Goal: Use online tool/utility: Utilize a website feature to perform a specific function

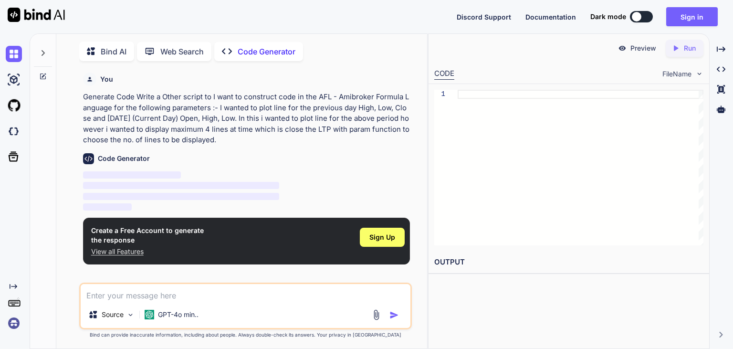
scroll to position [1, 0]
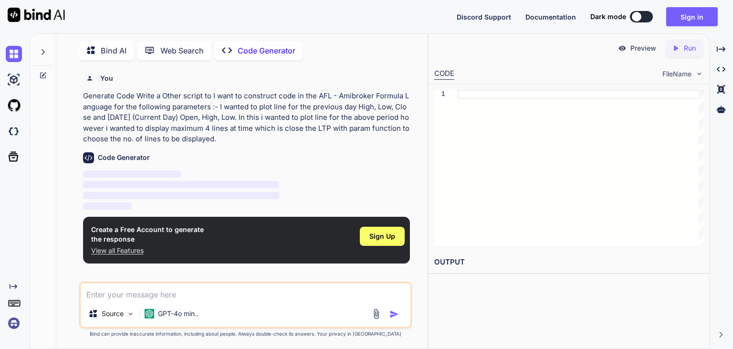
type textarea "x"
click at [335, 15] on div "Discord Support Documentation Dark mode Sign in Created with Pixso." at bounding box center [366, 16] width 733 height 33
click at [306, 289] on textarea at bounding box center [246, 291] width 330 height 17
click at [116, 249] on p "View all Features" at bounding box center [147, 251] width 113 height 10
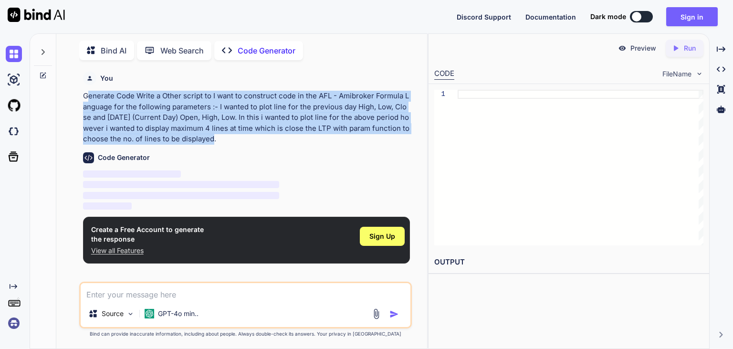
drag, startPoint x: 87, startPoint y: 95, endPoint x: 240, endPoint y: 138, distance: 158.6
click at [240, 138] on p "Generate Code Write a Other script to I want to construct code in the AFL - Ami…" at bounding box center [246, 118] width 327 height 54
copy p "enerate Code Write a Other script to I want to construct code in the AFL - Amib…"
